Goal: Task Accomplishment & Management: Manage account settings

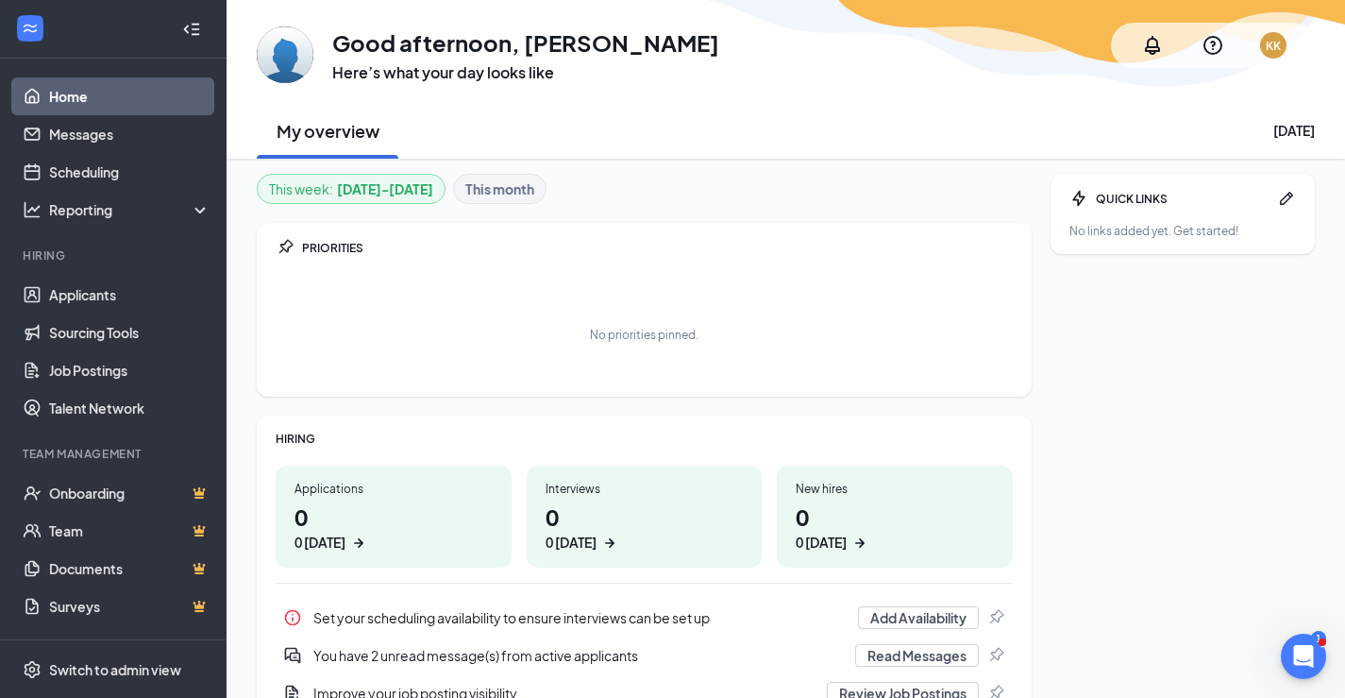
click at [328, 513] on h1 "0 0 today" at bounding box center [394, 526] width 198 height 52
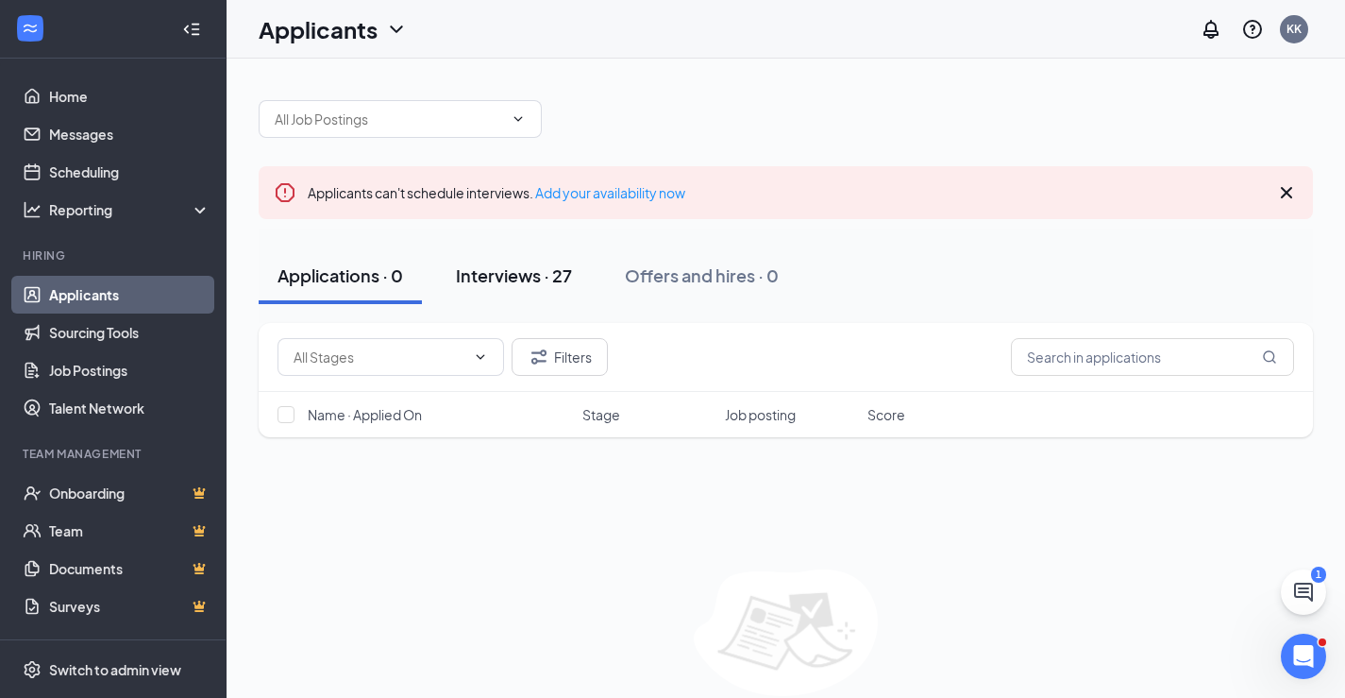
click at [522, 277] on div "Interviews · 27" at bounding box center [514, 275] width 116 height 24
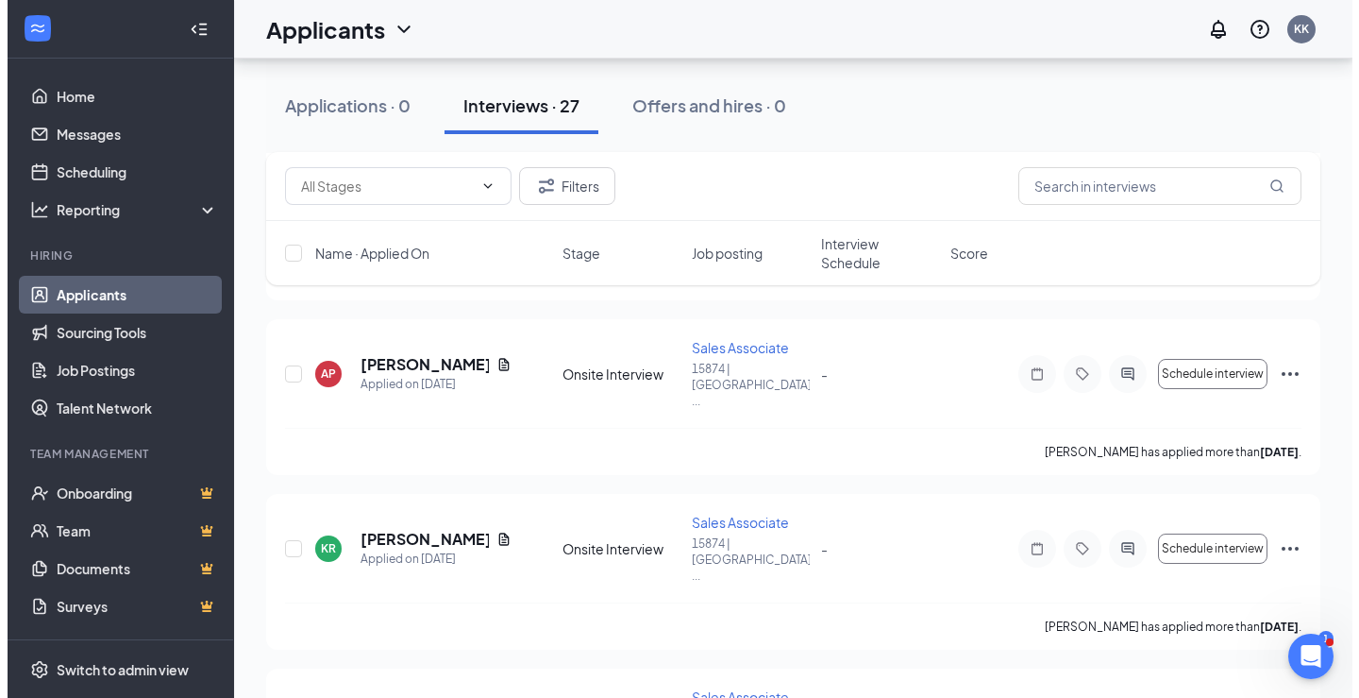
scroll to position [2360, 0]
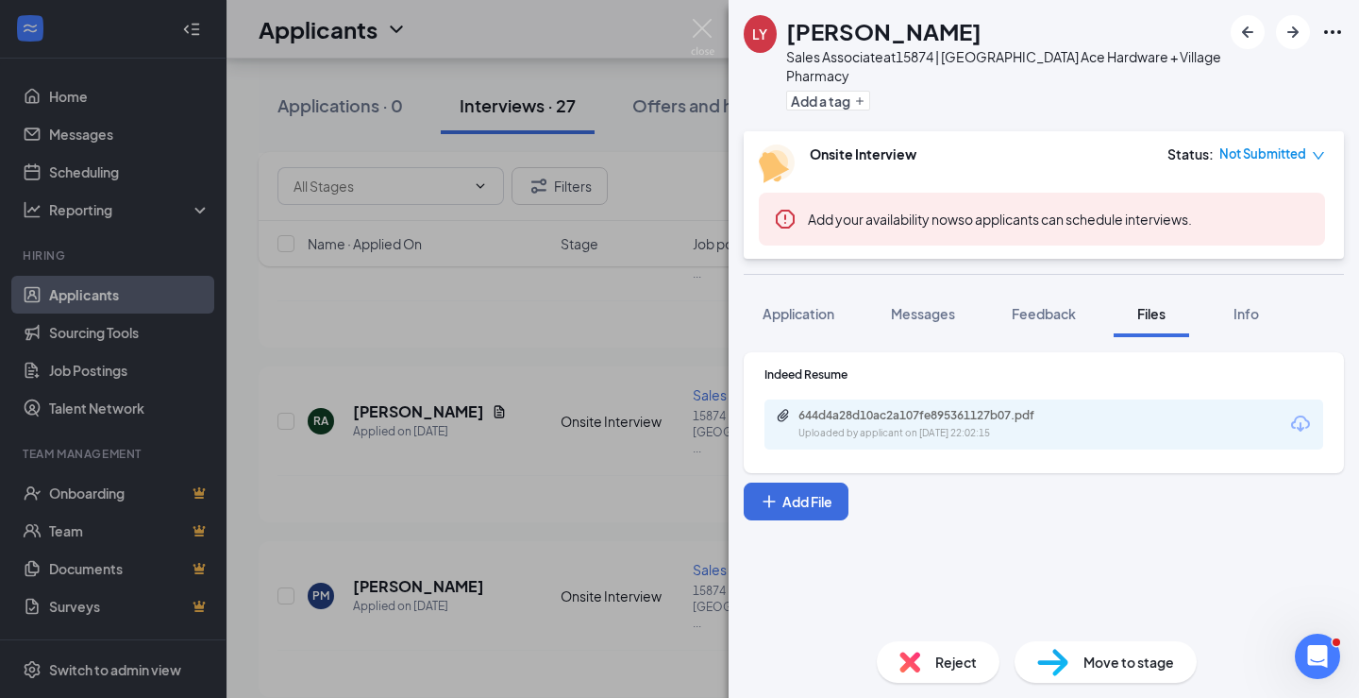
click at [939, 446] on div "644d4a28d10ac2a107fe895361127b07.pdf Uploaded by applicant on Aug 26, 2025 at 2…" at bounding box center [1044, 424] width 559 height 50
click at [838, 404] on div "644d4a28d10ac2a107fe895361127b07.pdf Uploaded by applicant on Aug 26, 2025 at 2…" at bounding box center [1044, 424] width 559 height 50
click at [811, 310] on span "Application" at bounding box center [799, 313] width 72 height 17
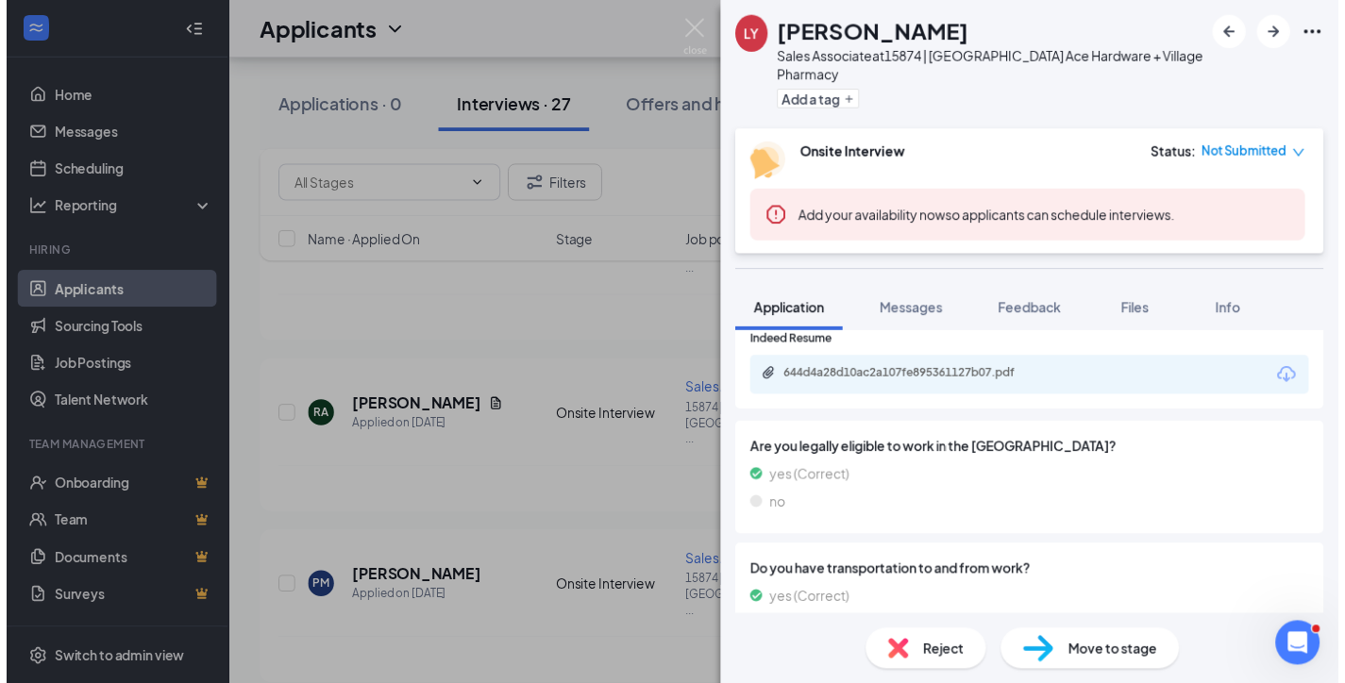
scroll to position [1133, 0]
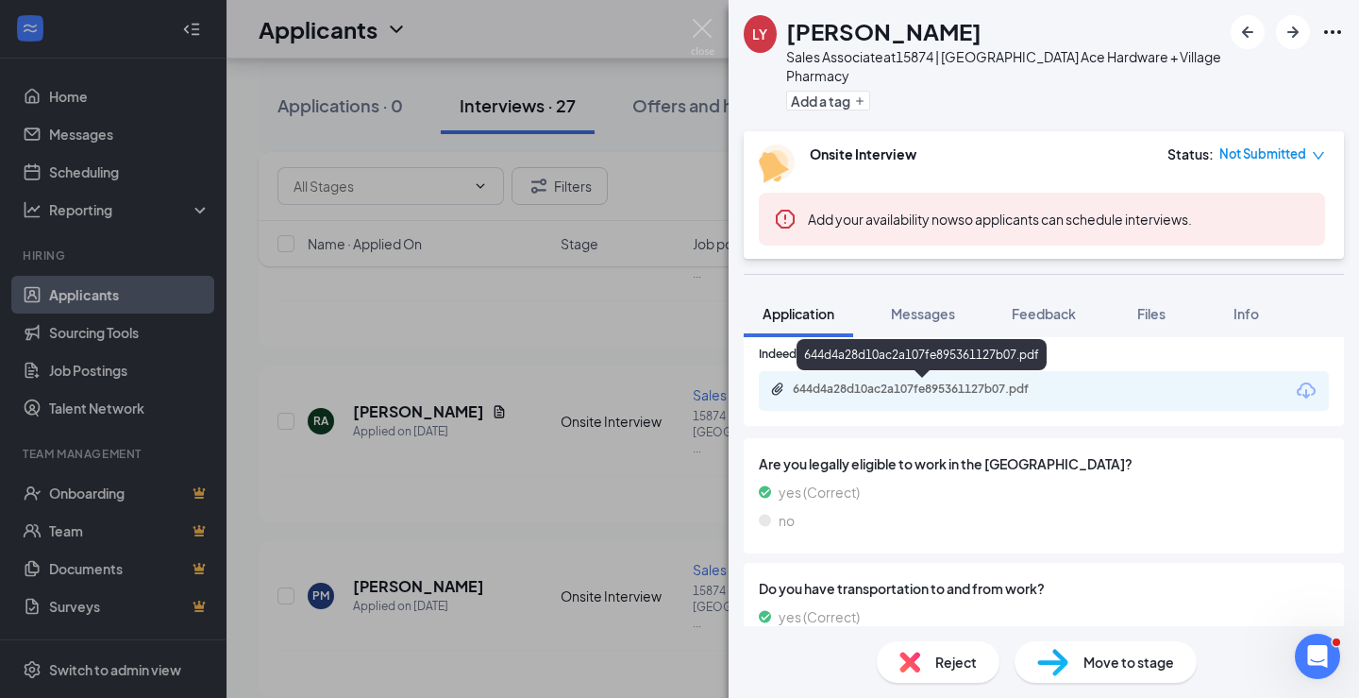
click at [938, 388] on div "644d4a28d10ac2a107fe895361127b07.pdf" at bounding box center [925, 388] width 264 height 15
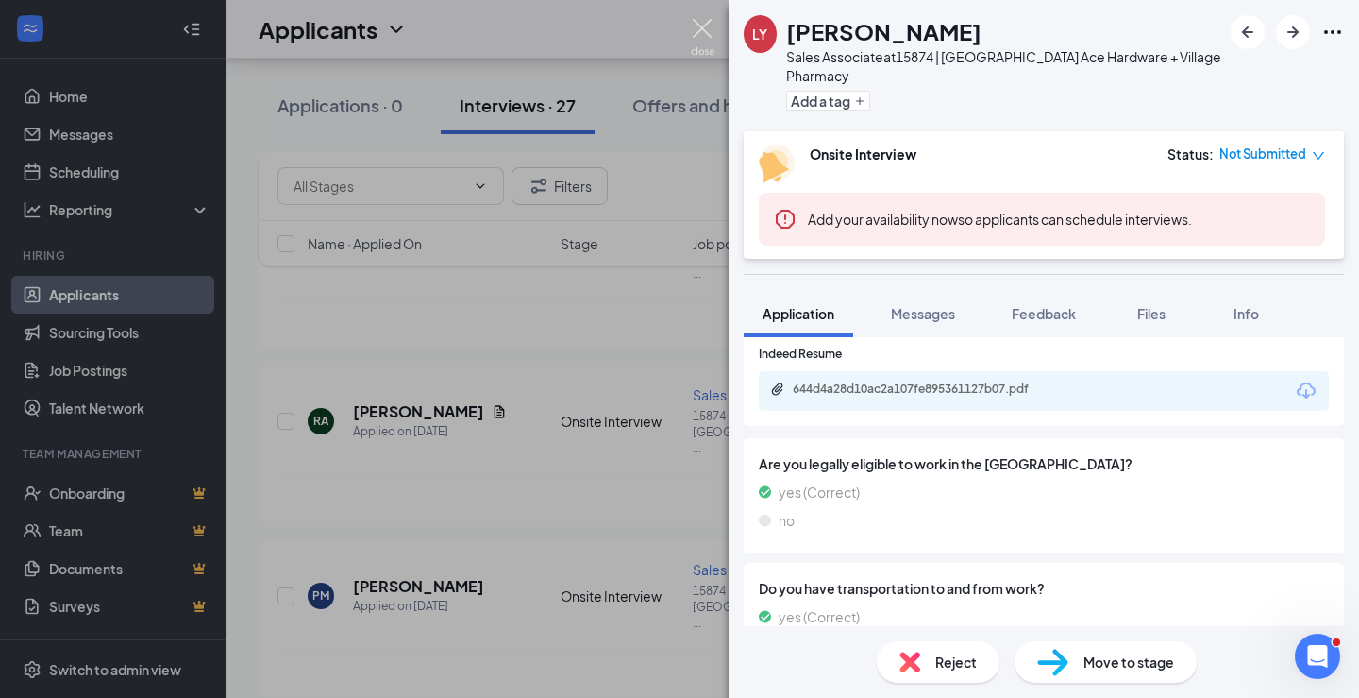
click at [704, 27] on img at bounding box center [703, 37] width 24 height 37
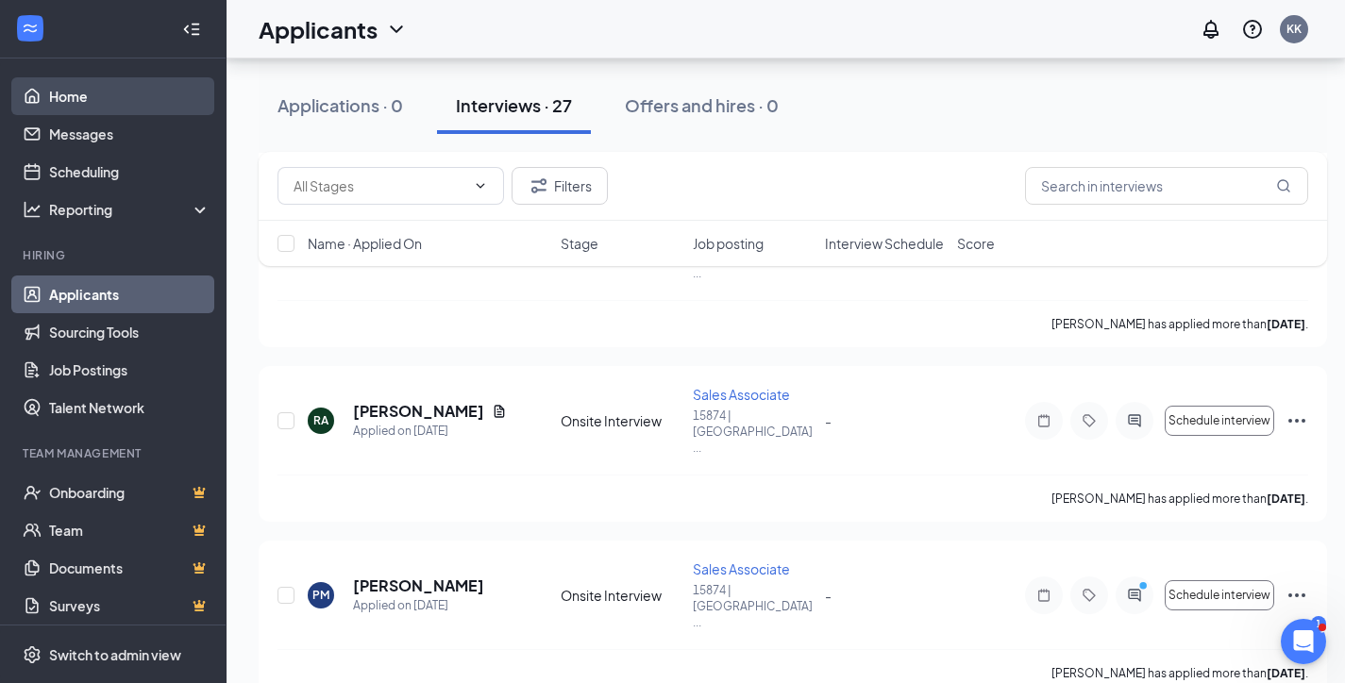
click at [130, 91] on link "Home" at bounding box center [129, 96] width 161 height 38
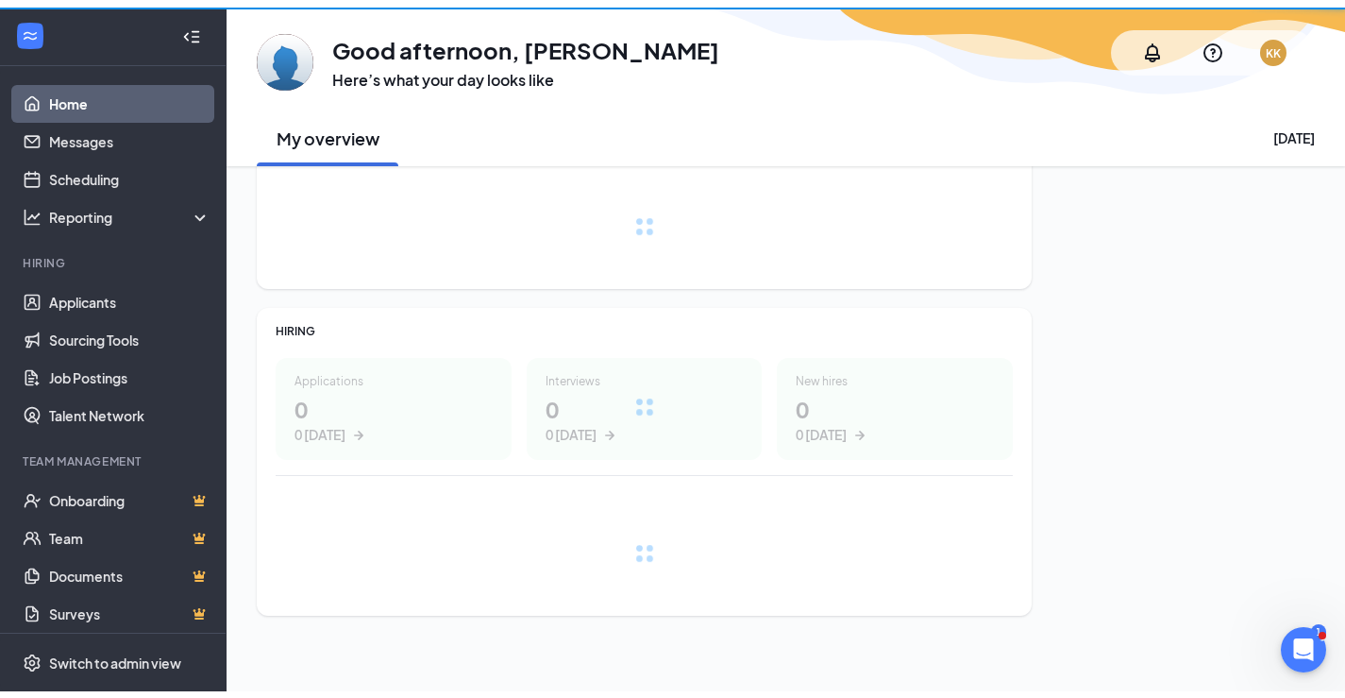
scroll to position [81, 0]
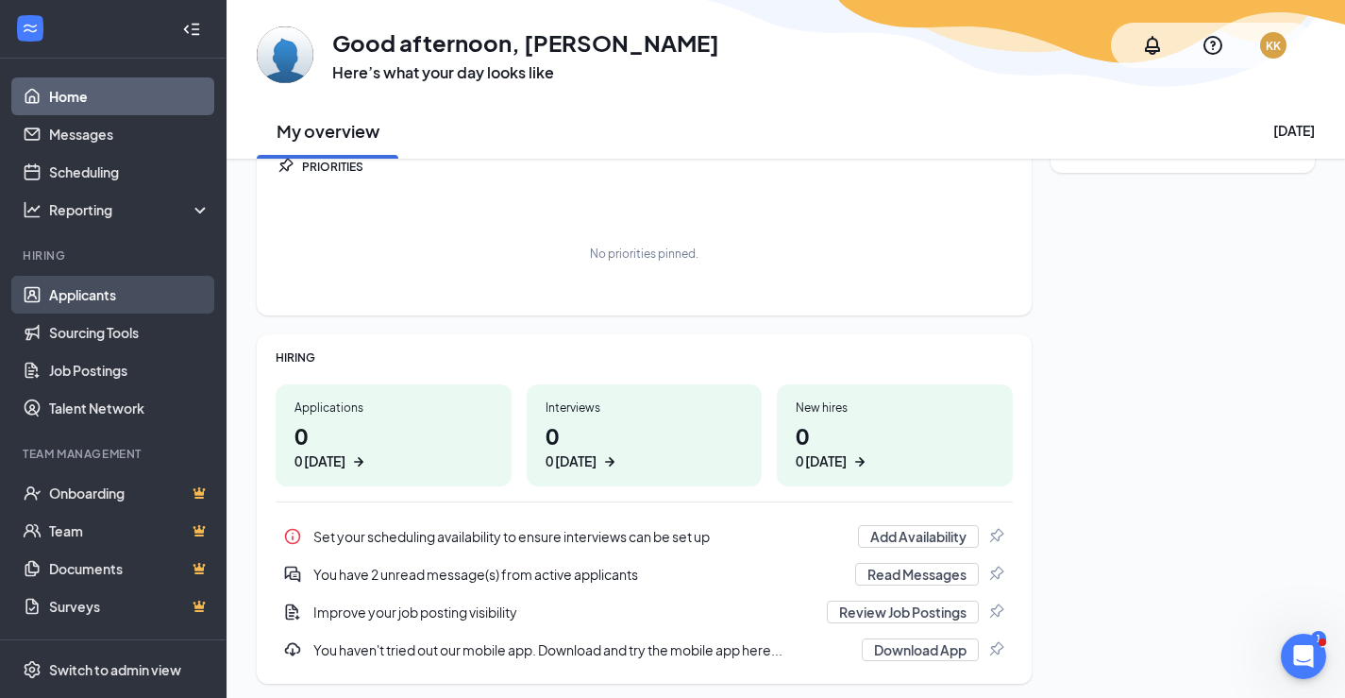
click at [116, 281] on link "Applicants" at bounding box center [129, 295] width 161 height 38
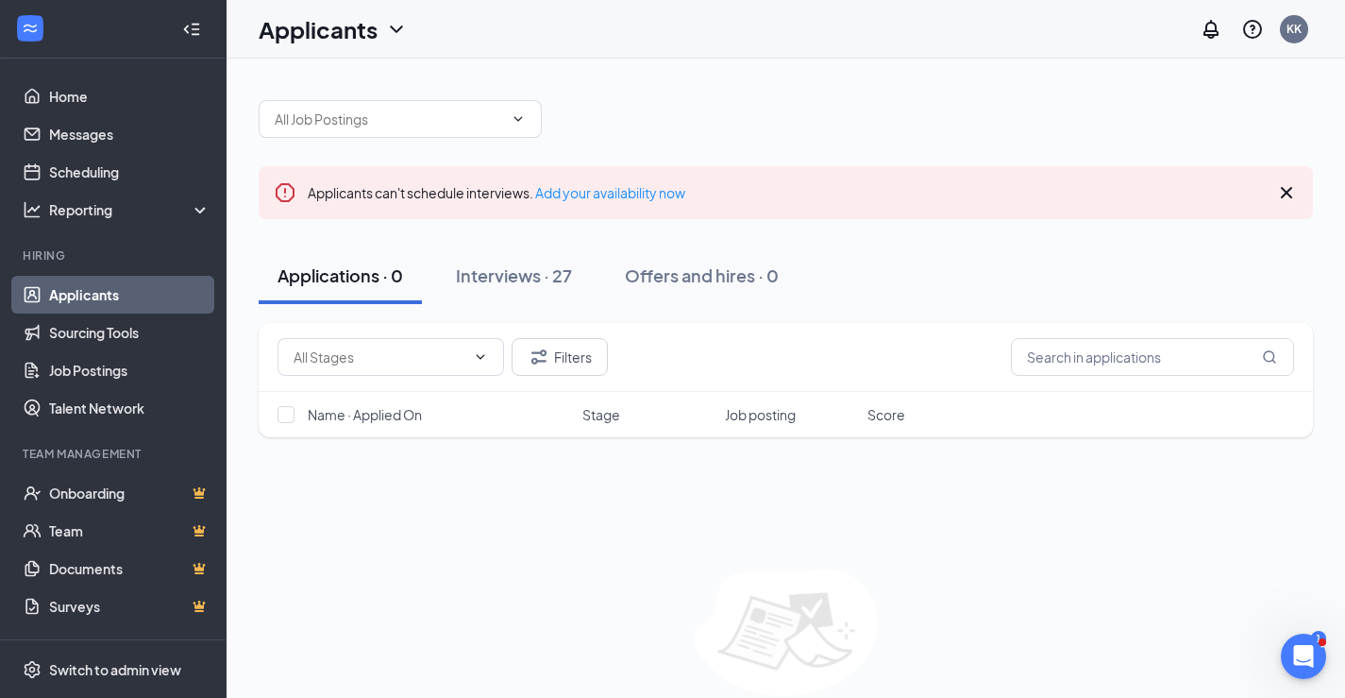
click at [548, 287] on button "Interviews · 27" at bounding box center [514, 275] width 154 height 57
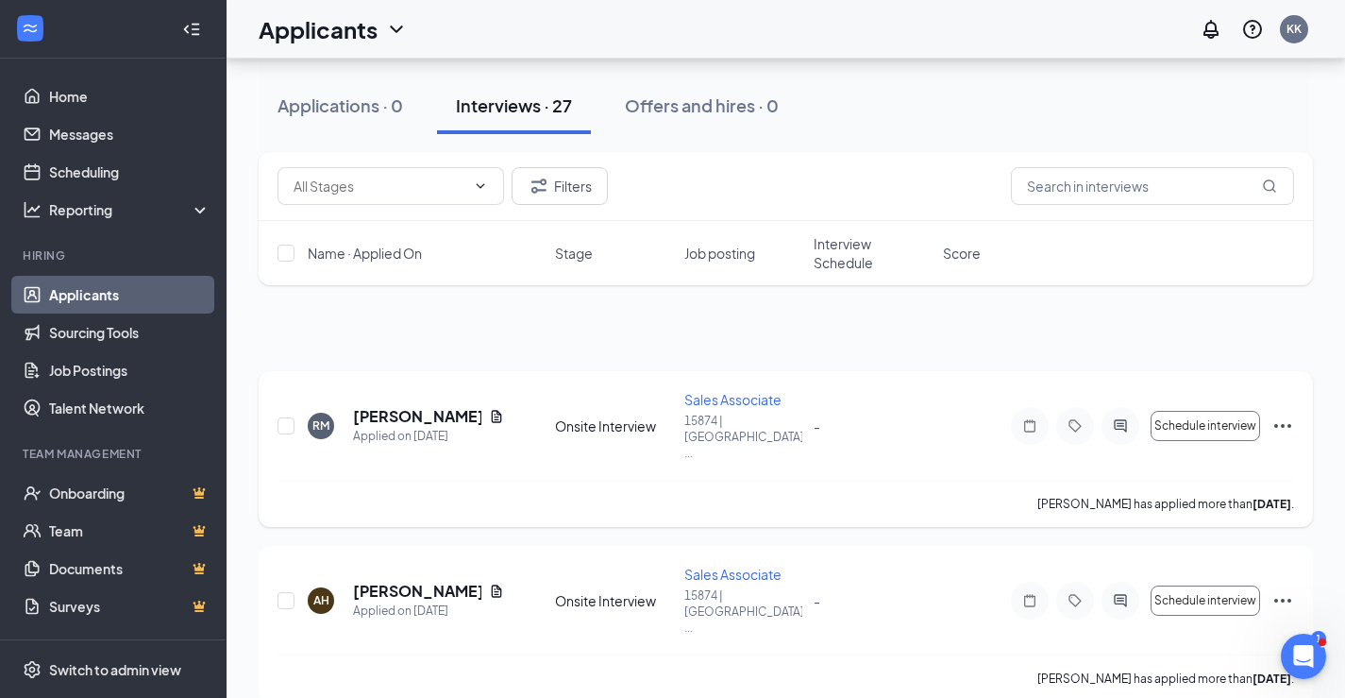
scroll to position [189, 0]
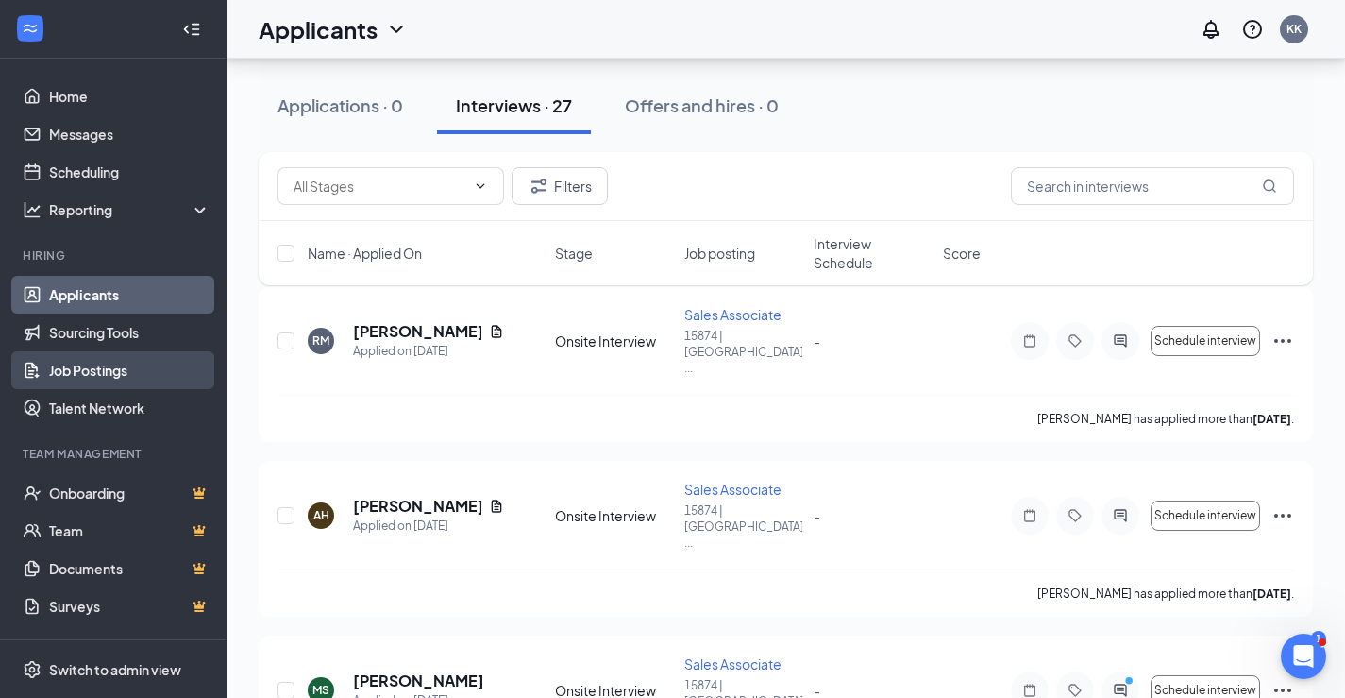
click at [83, 381] on link "Job Postings" at bounding box center [129, 370] width 161 height 38
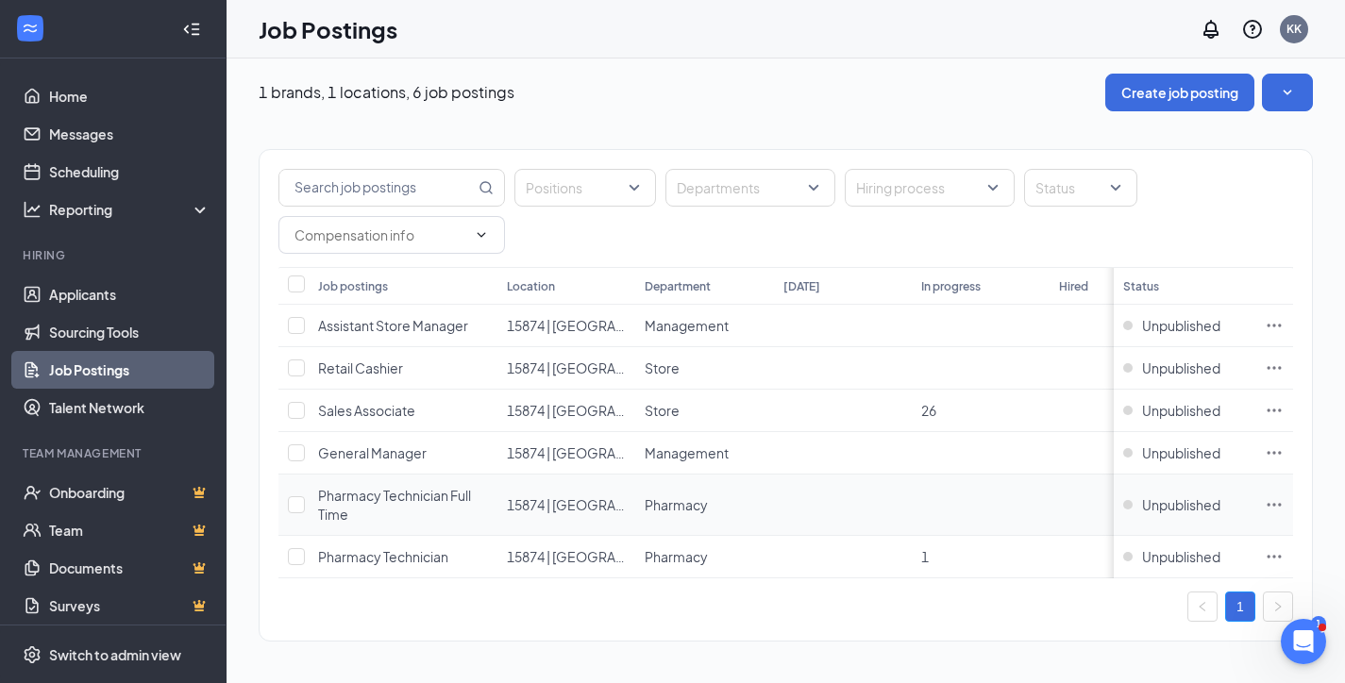
scroll to position [22, 0]
click at [861, 540] on td at bounding box center [843, 557] width 138 height 42
click at [1279, 547] on icon "Ellipses" at bounding box center [1274, 556] width 19 height 19
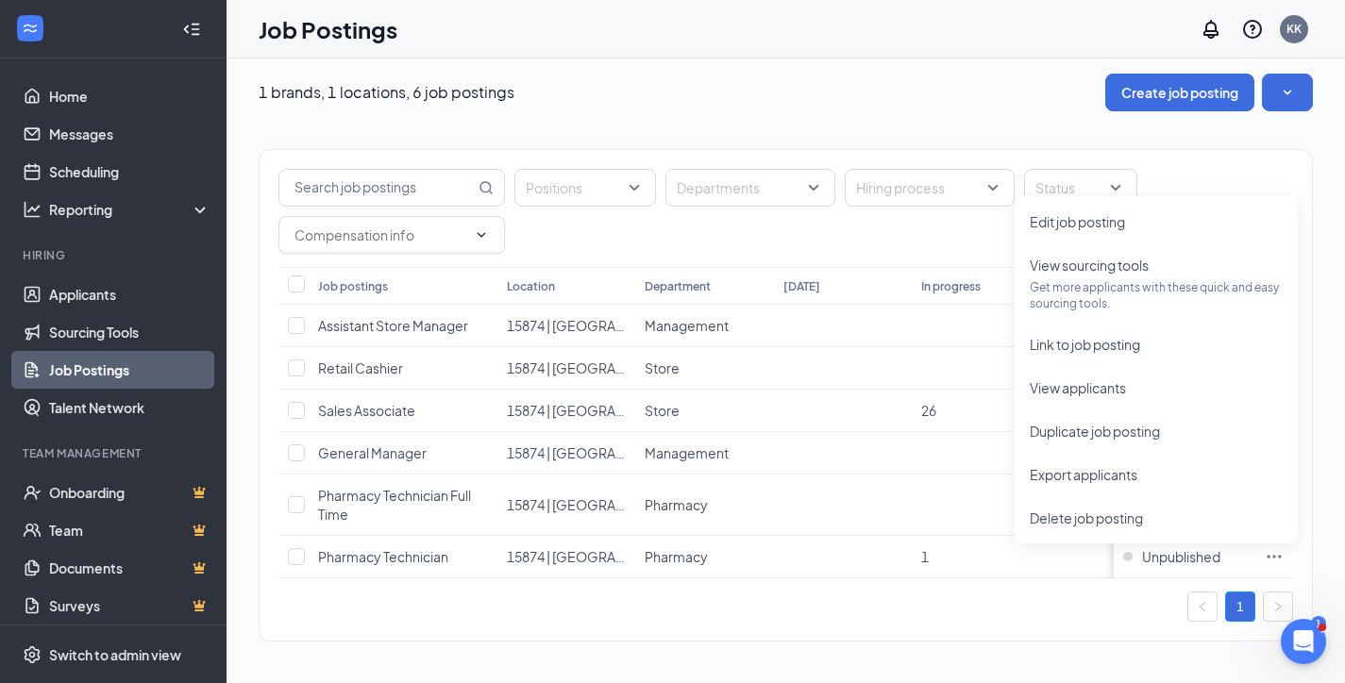
click at [967, 603] on div "1" at bounding box center [785, 607] width 1015 height 30
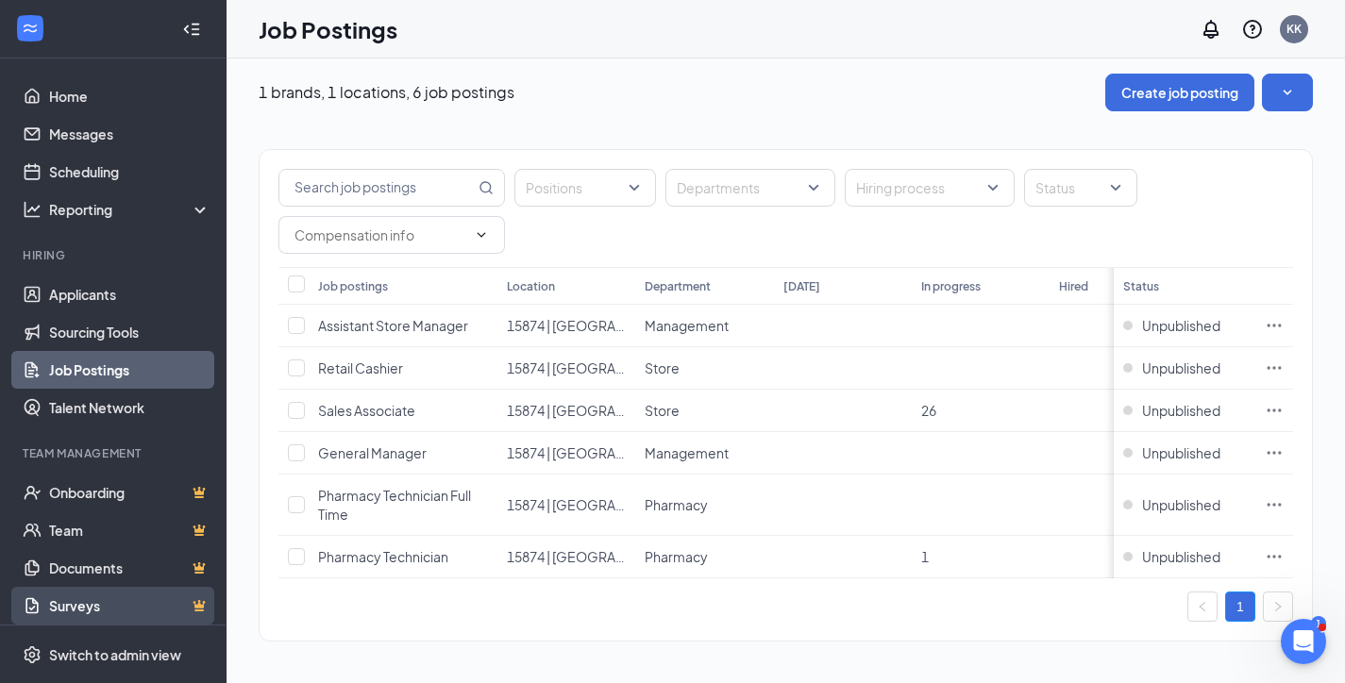
scroll to position [78, 0]
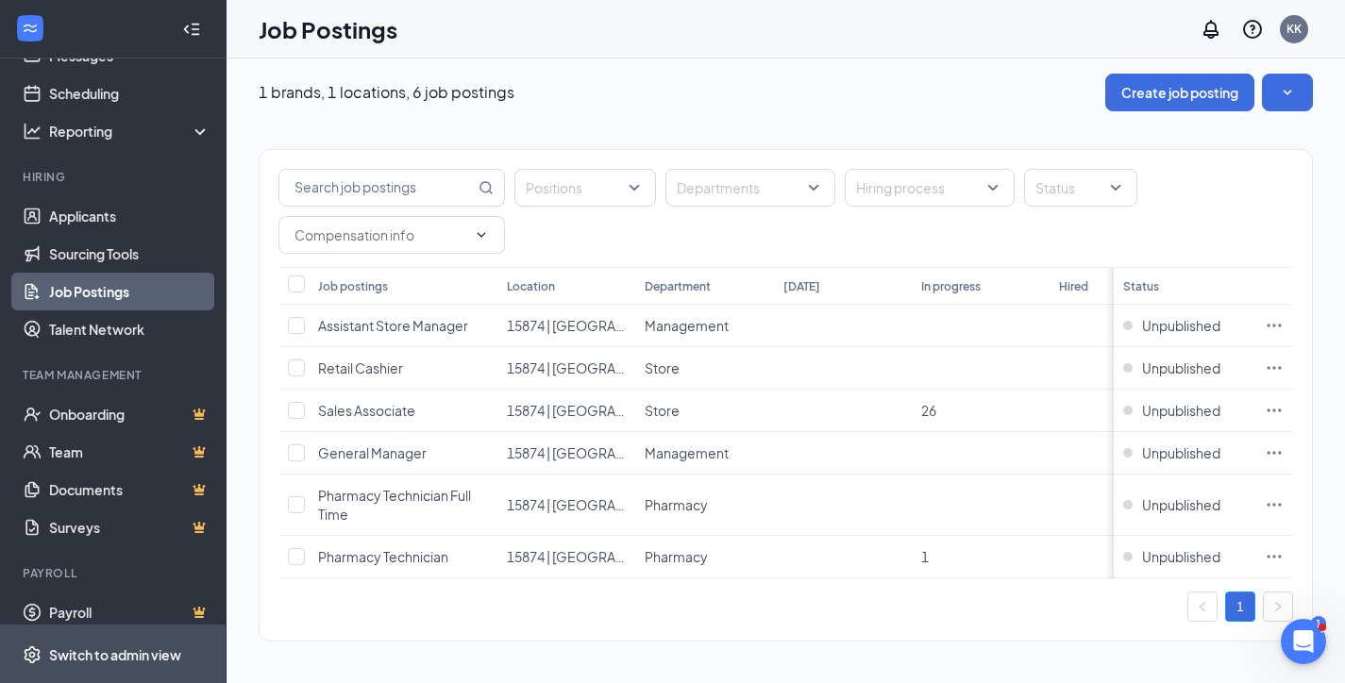
click at [151, 649] on div "Switch to admin view" at bounding box center [115, 655] width 132 height 19
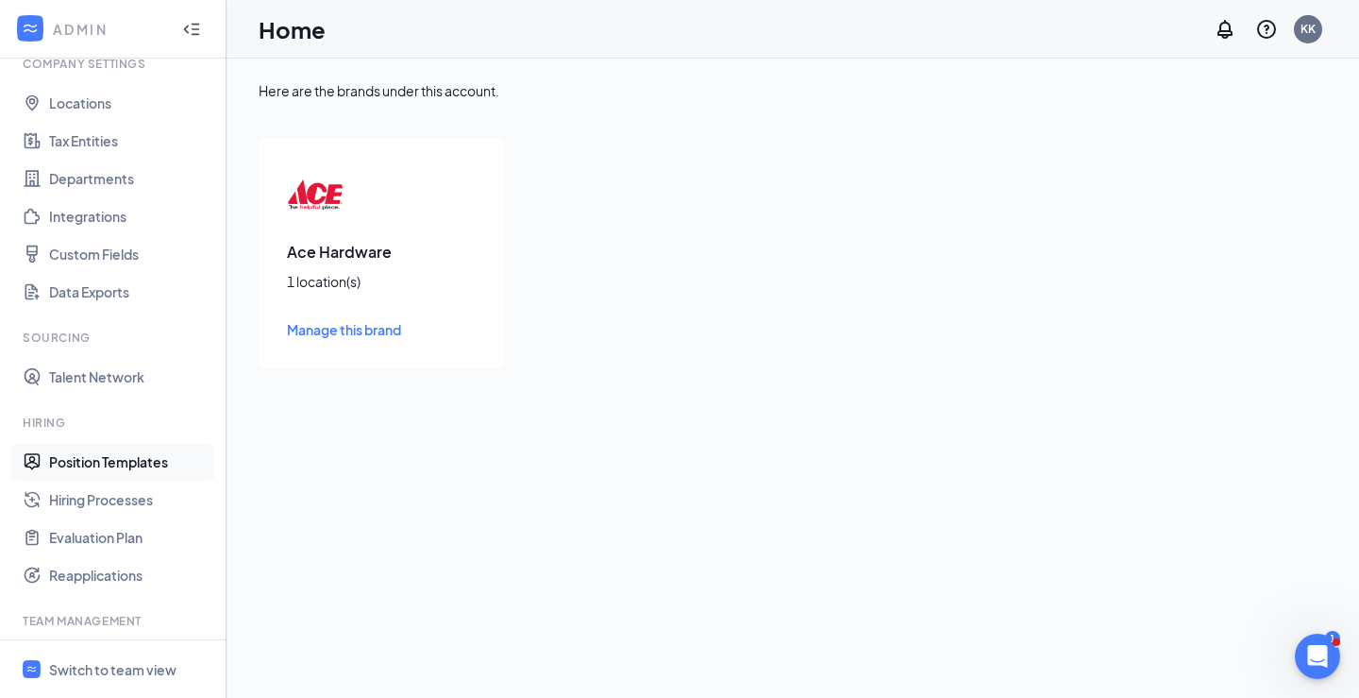
click at [143, 459] on link "Position Templates" at bounding box center [129, 462] width 161 height 38
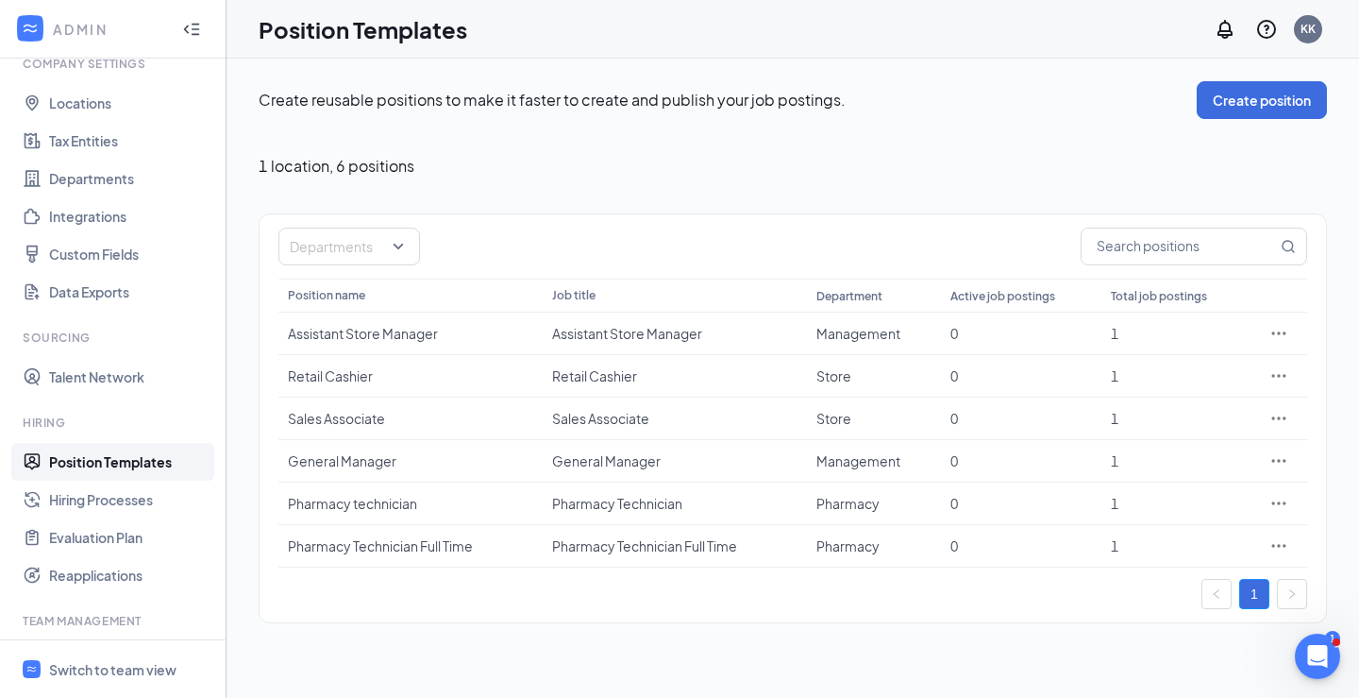
click at [144, 460] on link "Position Templates" at bounding box center [129, 462] width 161 height 38
click at [1281, 495] on icon "Ellipses" at bounding box center [1279, 503] width 19 height 19
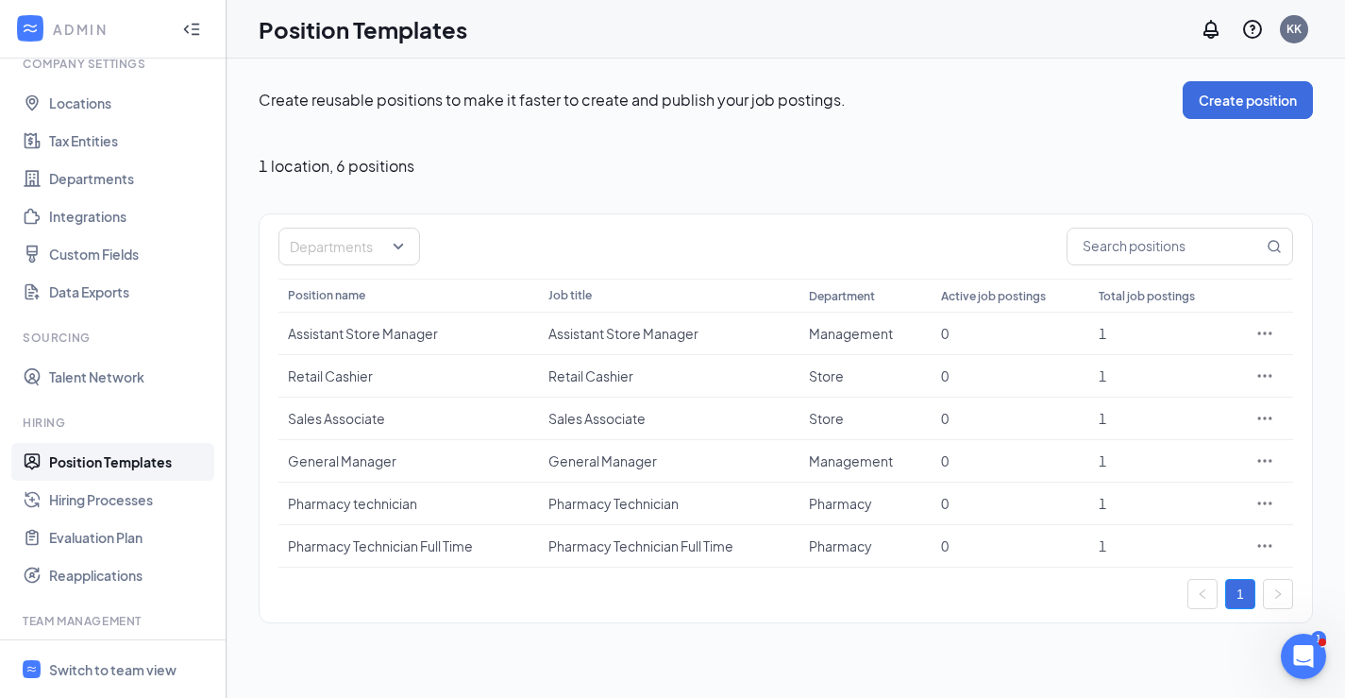
click at [1032, 646] on div "Create reusable positions to make it faster to create and publish your job post…" at bounding box center [786, 378] width 1119 height 639
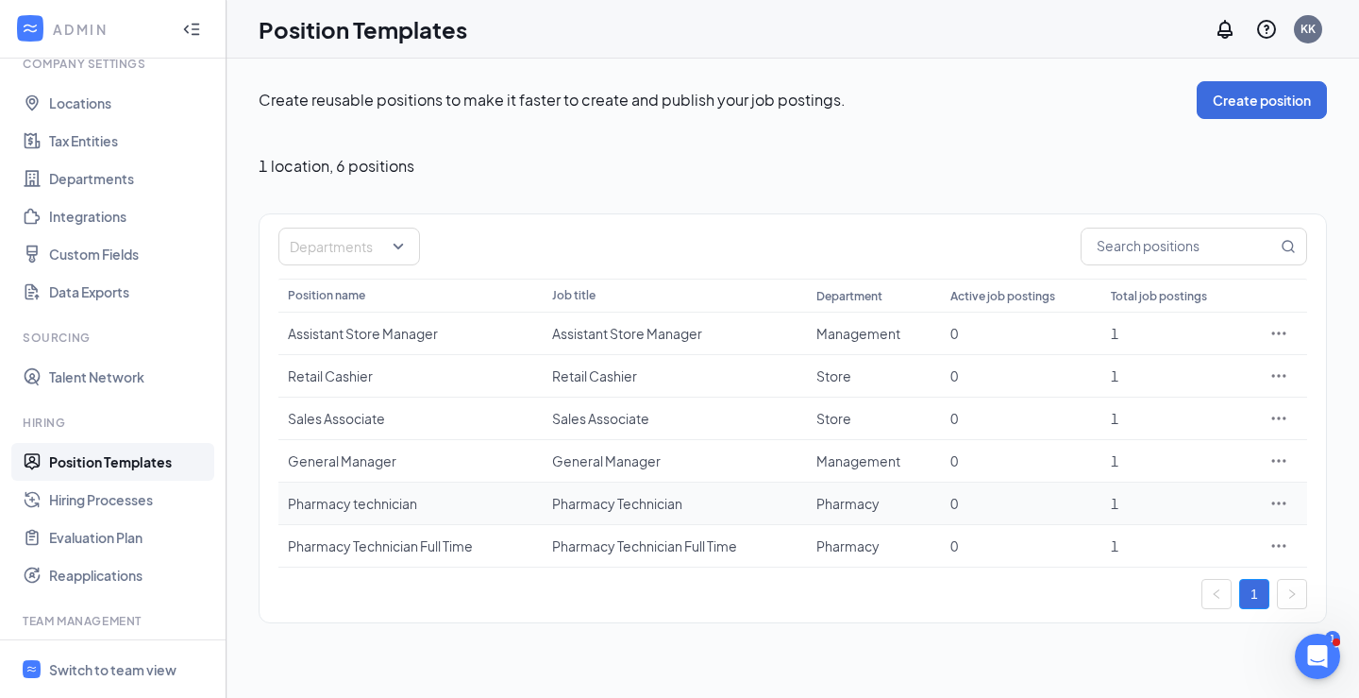
click at [1117, 503] on div "1" at bounding box center [1176, 503] width 130 height 19
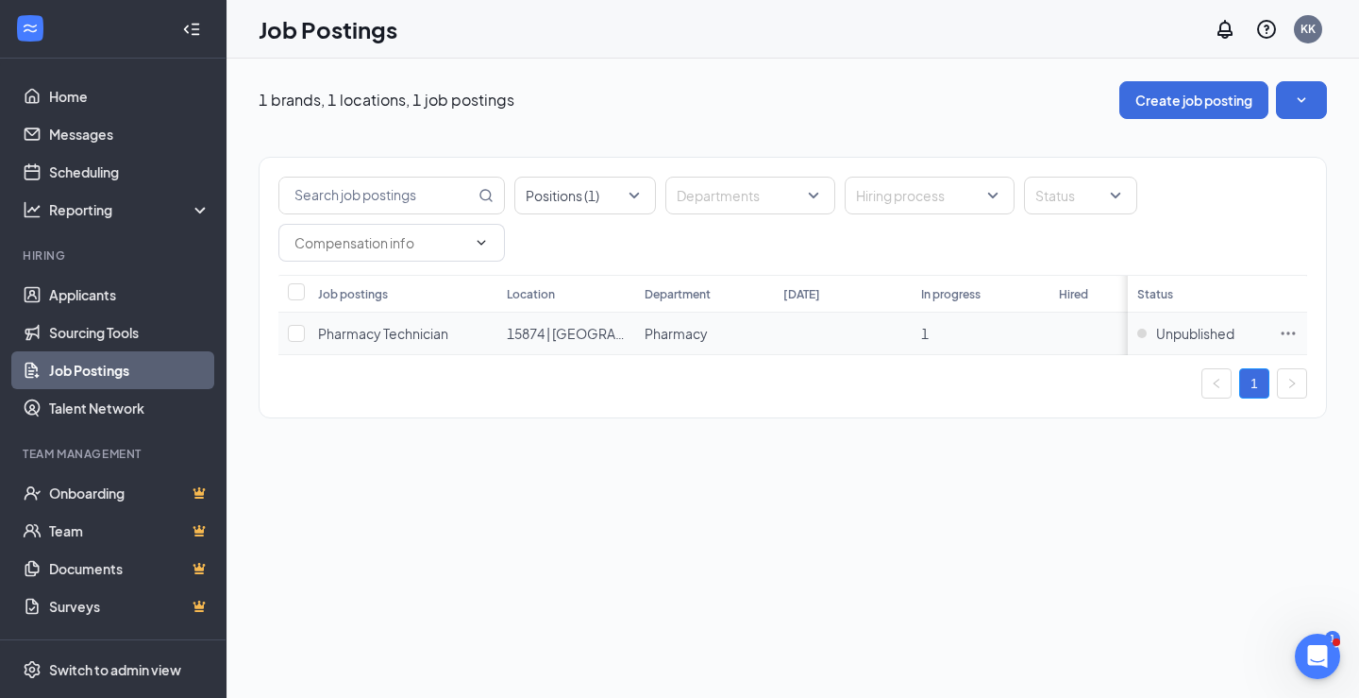
click at [1291, 336] on icon "Ellipses" at bounding box center [1288, 333] width 19 height 19
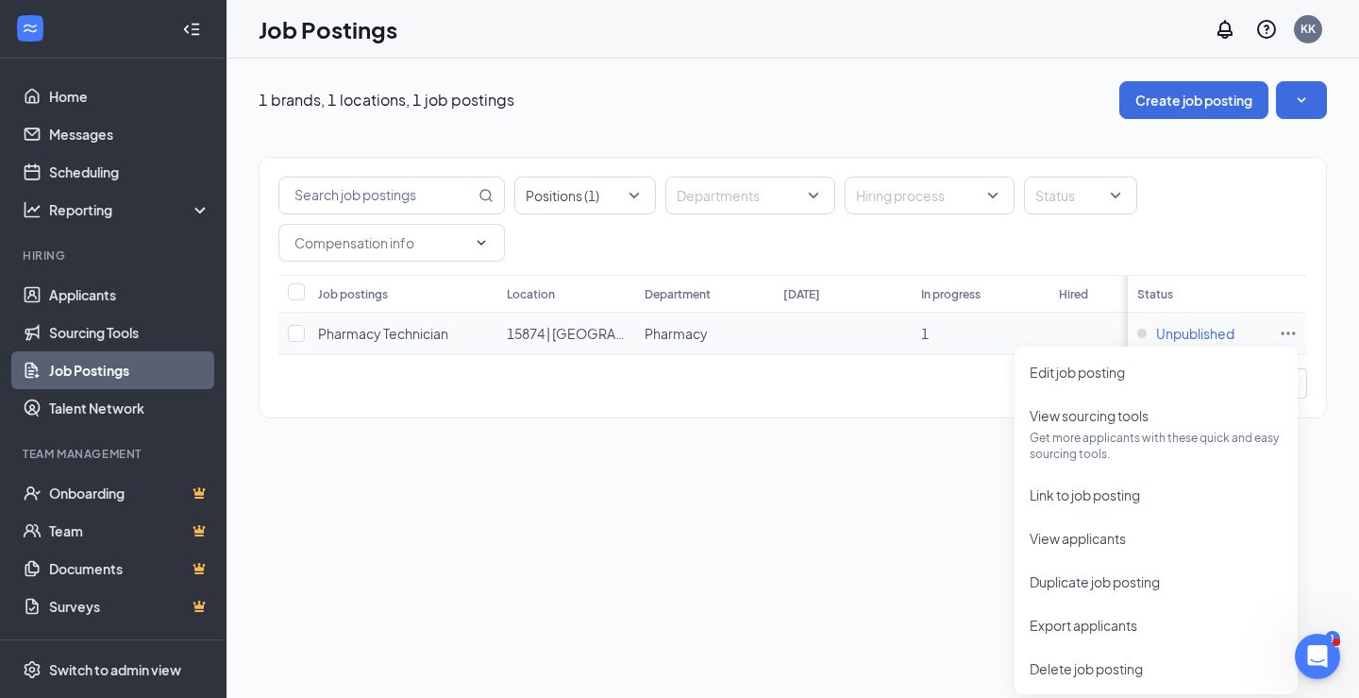
click at [1143, 333] on div "Unpublished" at bounding box center [1185, 333] width 97 height 19
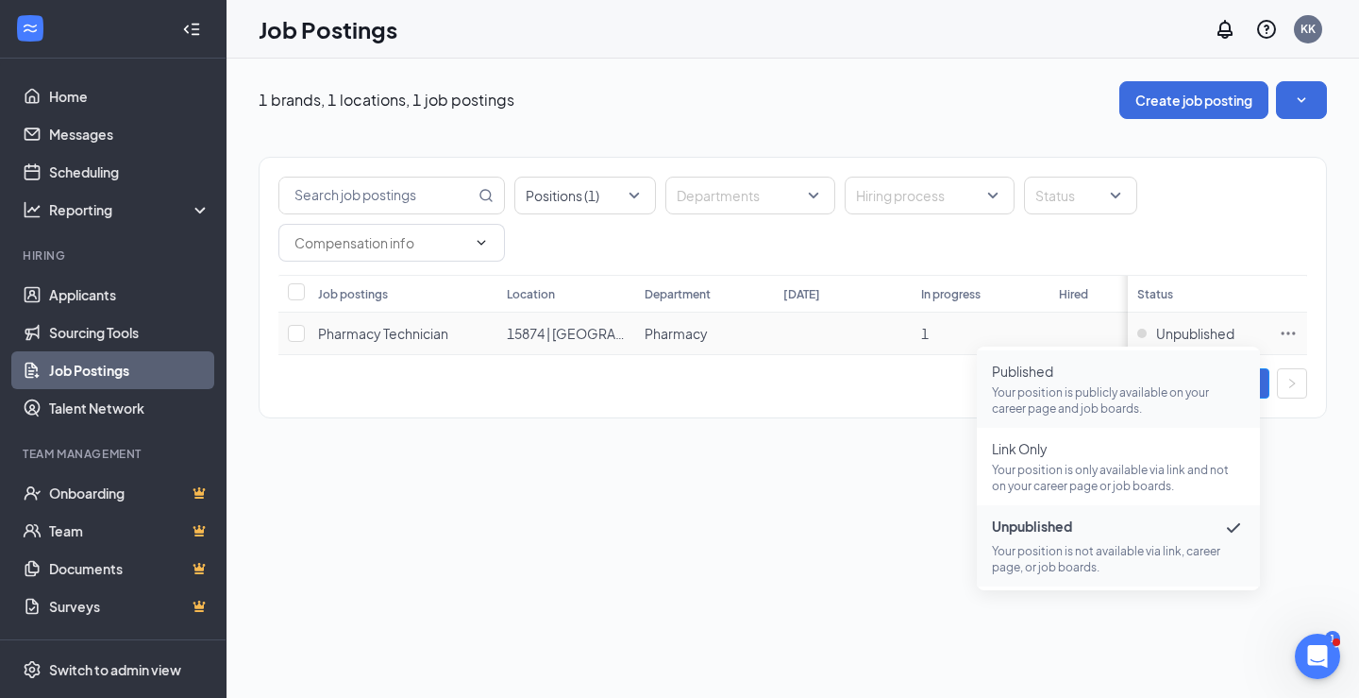
click at [1019, 398] on p "Your position is publicly available on your career page and job boards." at bounding box center [1118, 400] width 253 height 32
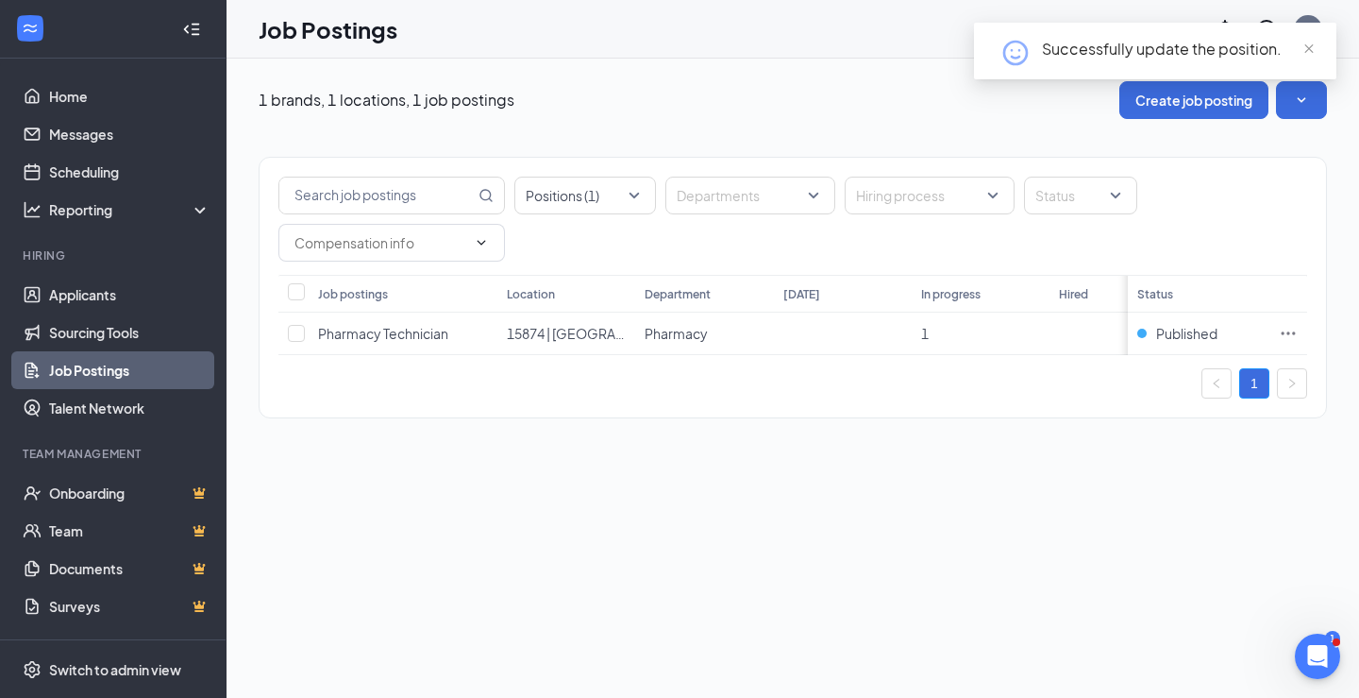
click at [1301, 46] on div "Successfully update the position." at bounding box center [1178, 49] width 272 height 23
click at [1307, 48] on span "close" at bounding box center [1309, 48] width 13 height 13
